Goal: Information Seeking & Learning: Get advice/opinions

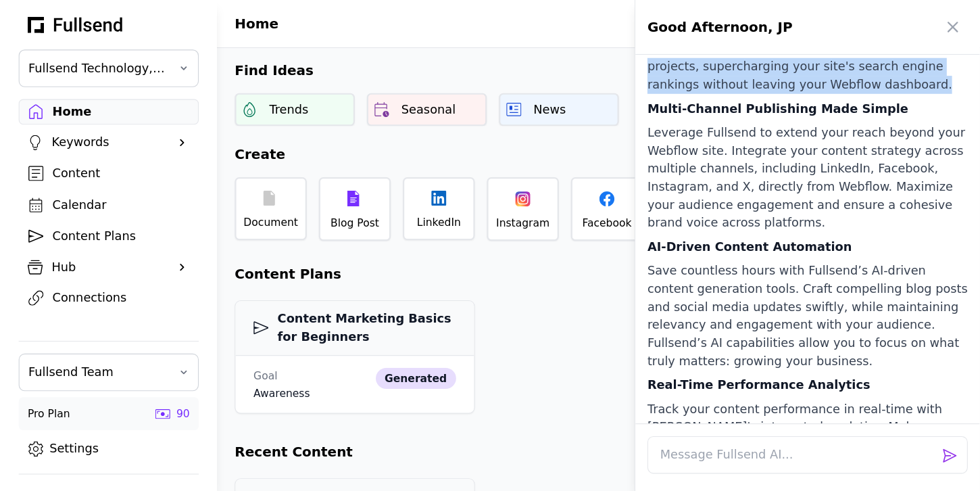
scroll to position [1014, 0]
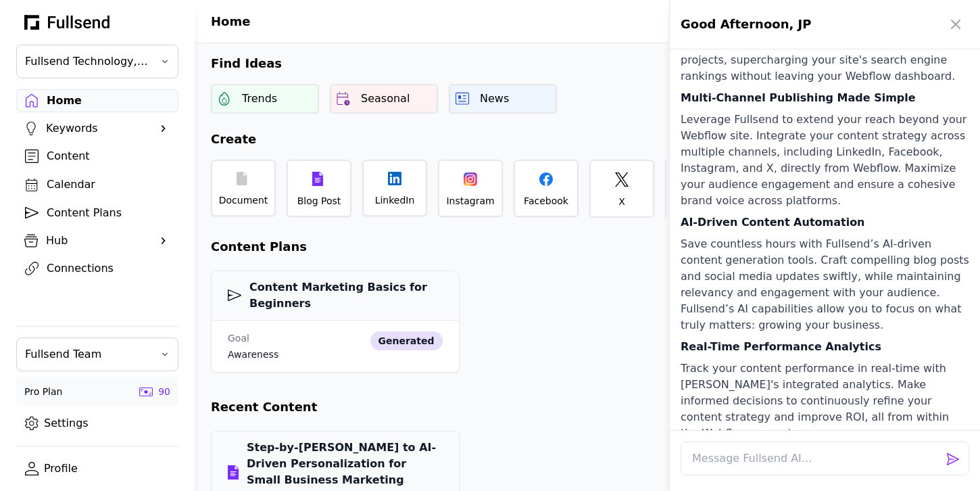
click at [145, 60] on div at bounding box center [490, 245] width 980 height 491
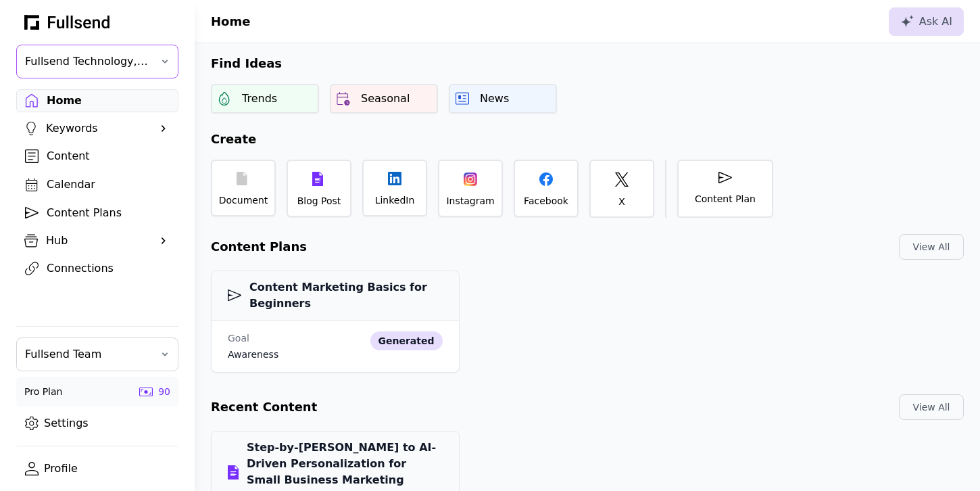
click at [114, 57] on span "Fullsend Technology, Inc" at bounding box center [88, 61] width 126 height 16
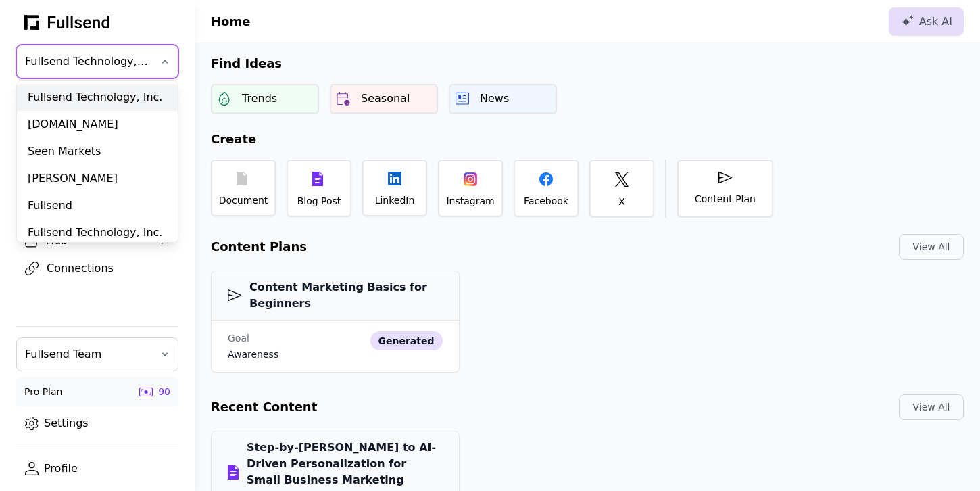
click at [90, 91] on div "Fullsend Technology, Inc." at bounding box center [97, 97] width 161 height 27
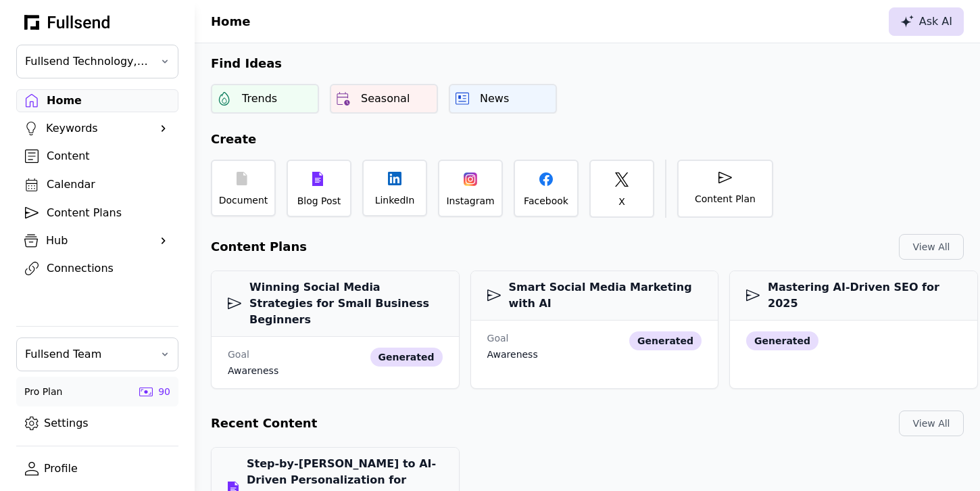
click at [927, 29] on div "Ask AI" at bounding box center [926, 22] width 52 height 16
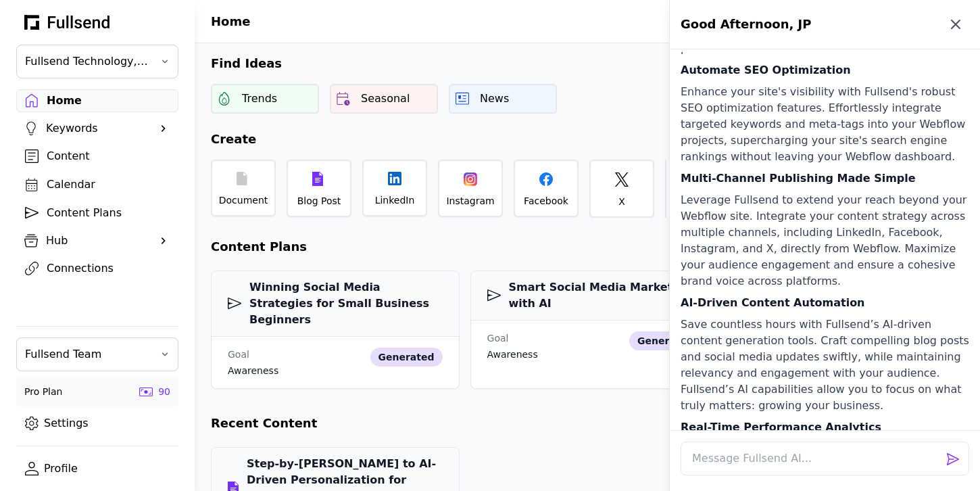
scroll to position [916, 0]
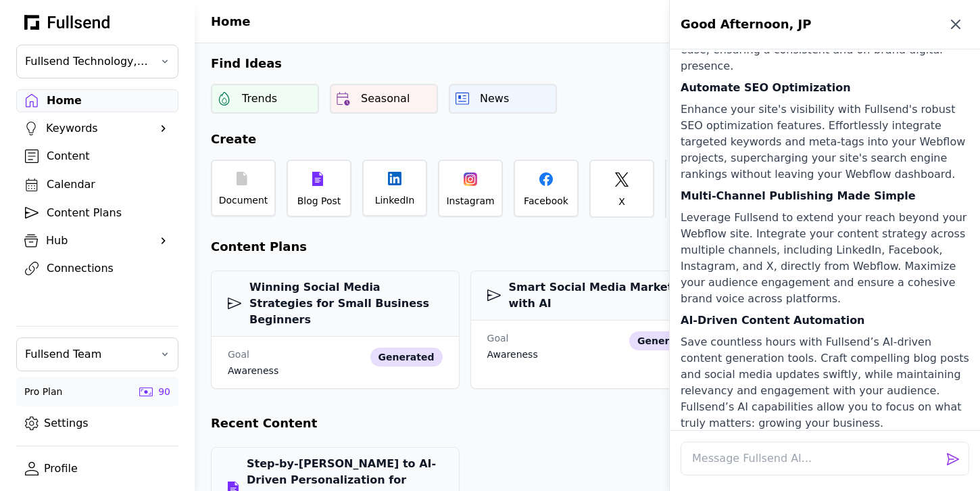
click at [959, 26] on icon "button" at bounding box center [956, 24] width 16 height 16
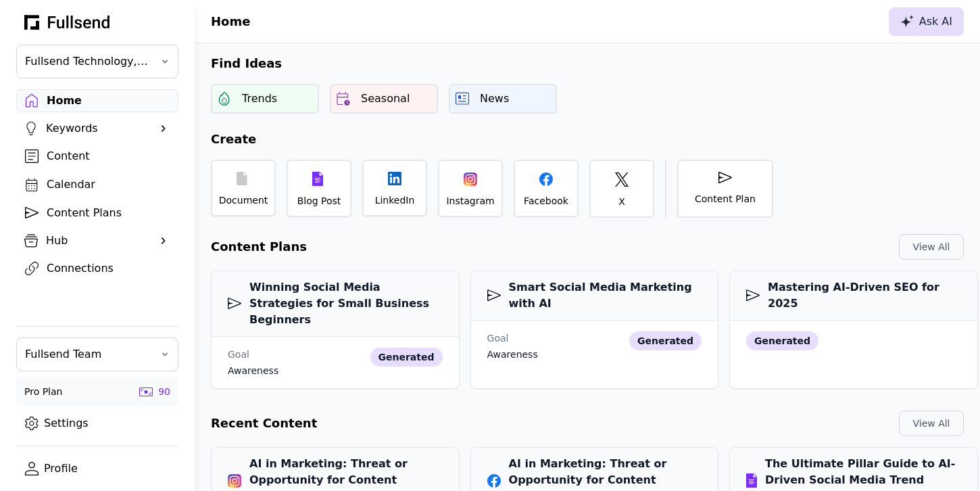
click at [923, 28] on div "Ask AI" at bounding box center [926, 22] width 52 height 16
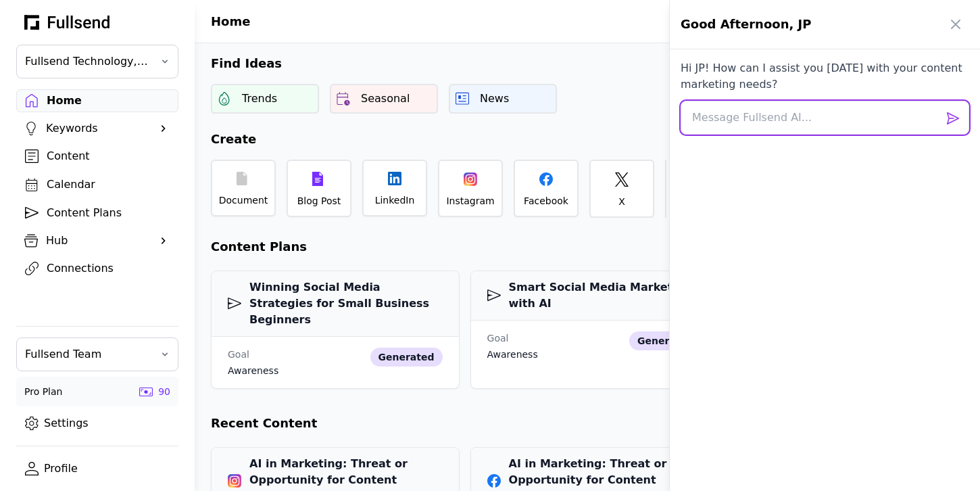
click at [753, 112] on textarea at bounding box center [825, 118] width 289 height 34
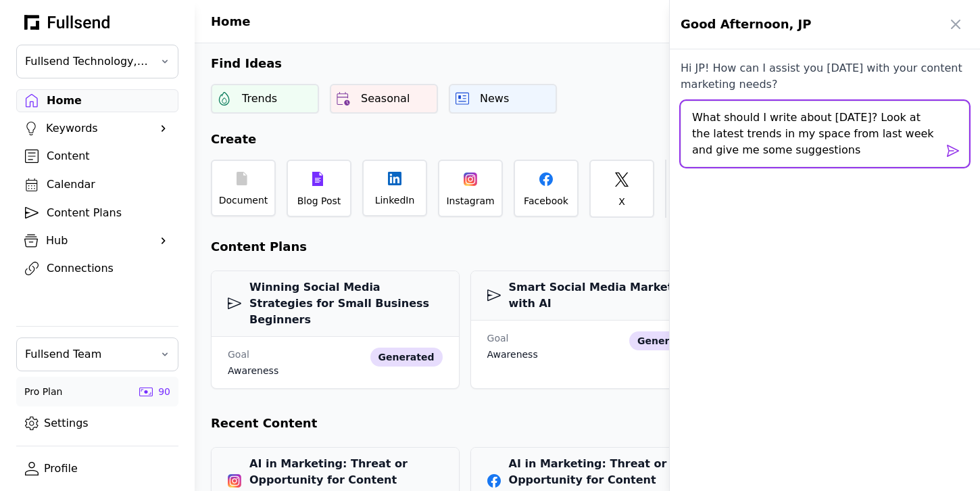
type textarea "What should I write about [DATE]? Look at the latest trends in my space from la…"
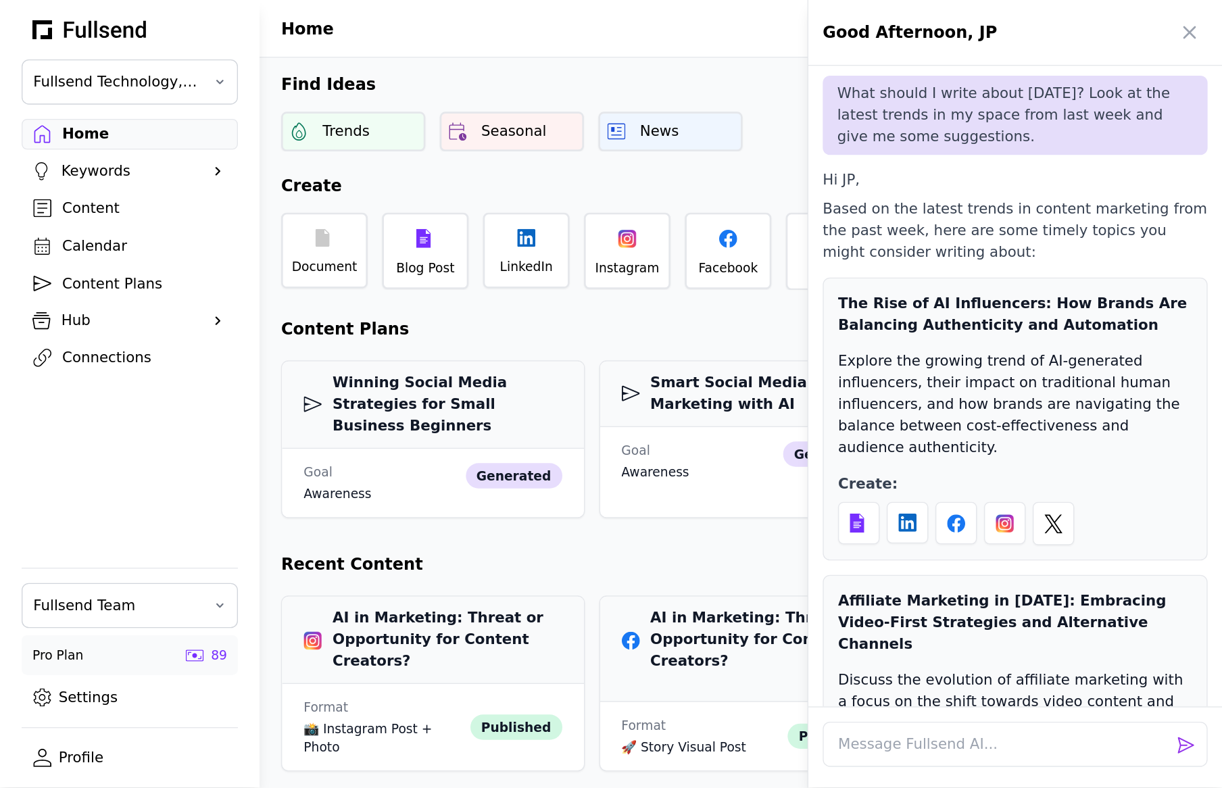
scroll to position [47, 0]
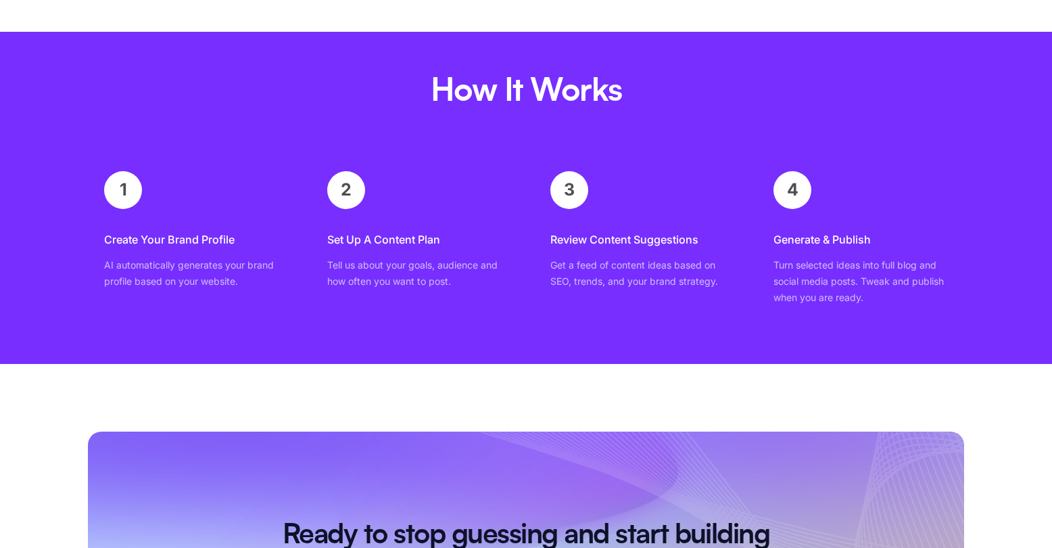
scroll to position [8053, 0]
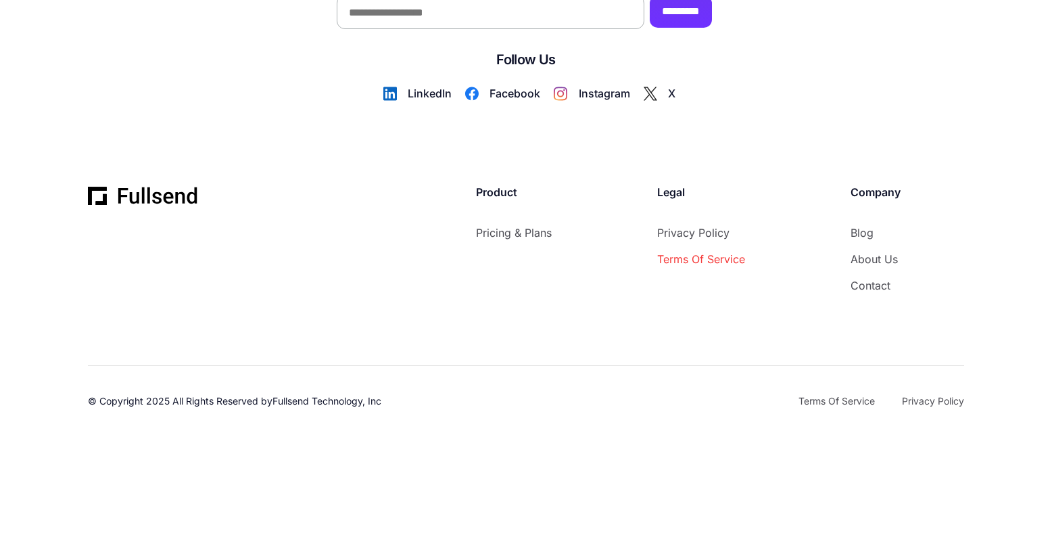
click at [715, 262] on link "Terms of Service" at bounding box center [701, 259] width 88 height 18
click at [702, 235] on link "Privacy Policy" at bounding box center [701, 233] width 88 height 18
